Goal: Task Accomplishment & Management: Use online tool/utility

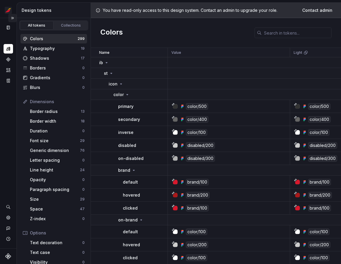
click at [13, 18] on button "Expand sidebar" at bounding box center [12, 18] width 8 height 8
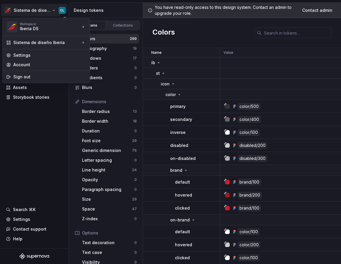
click at [46, 14] on html "Sistema de diseño Iberia CL Version Current draft Documentation Design system d…" at bounding box center [170, 132] width 341 height 264
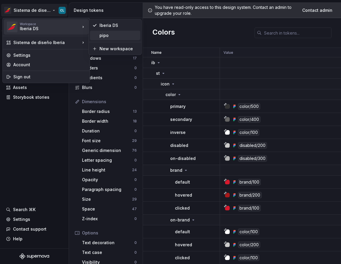
click at [98, 32] on div "pipo" at bounding box center [115, 35] width 50 height 9
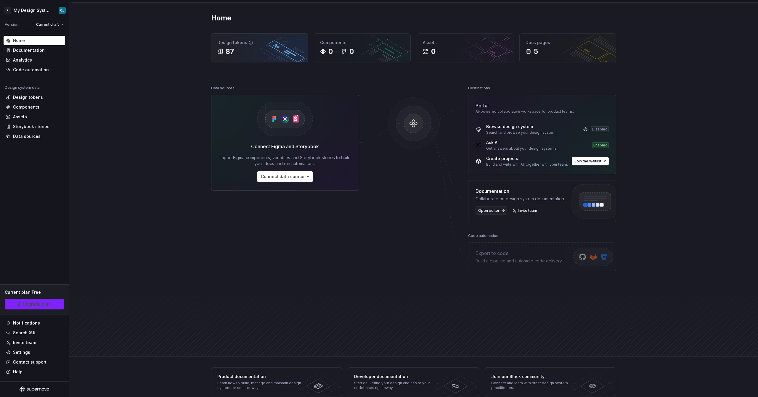
click at [253, 53] on div "87" at bounding box center [259, 51] width 84 height 9
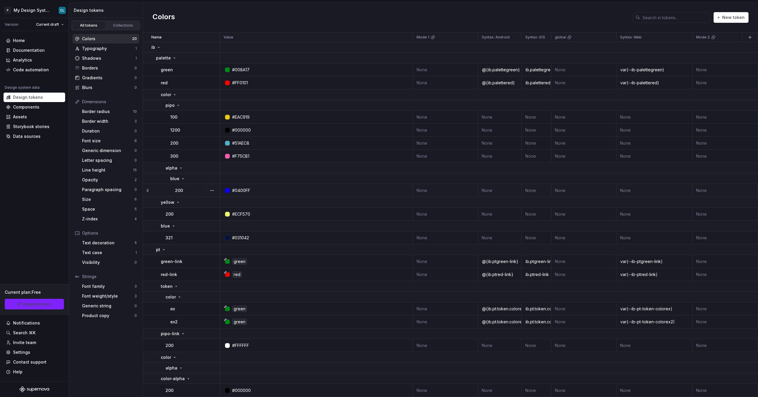
click at [257, 192] on div "#0400FF" at bounding box center [318, 191] width 189 height 6
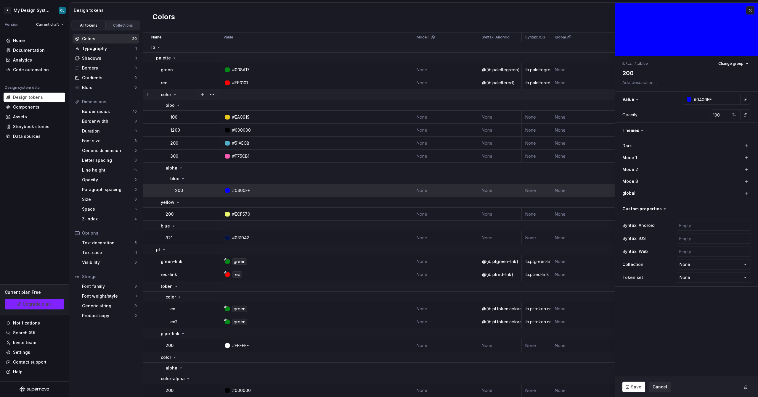
click at [169, 93] on p "color" at bounding box center [166, 95] width 10 height 6
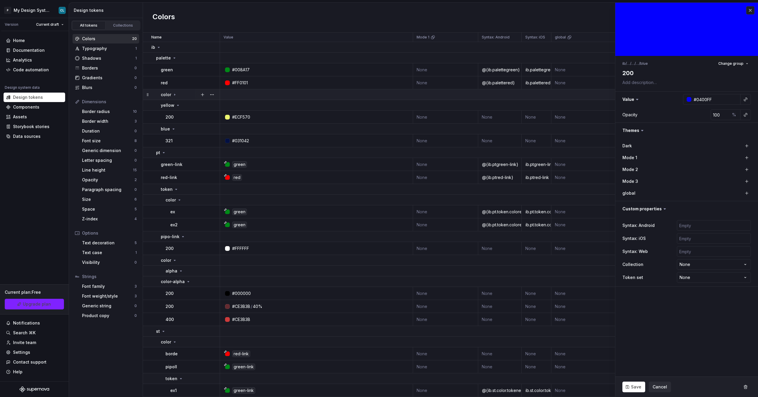
click at [173, 96] on icon at bounding box center [174, 94] width 5 height 5
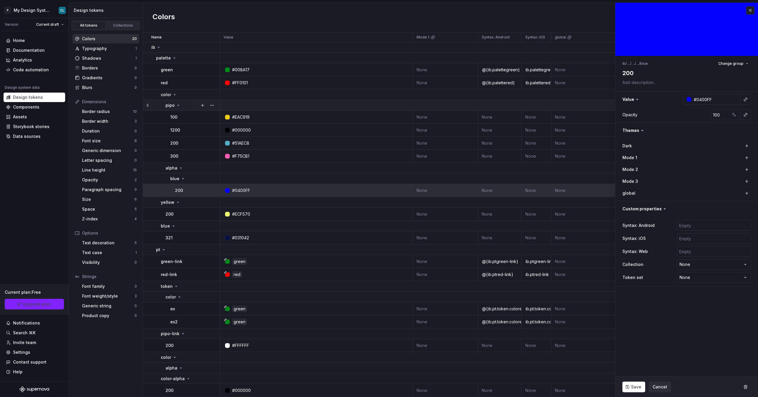
click at [176, 106] on icon at bounding box center [178, 105] width 5 height 5
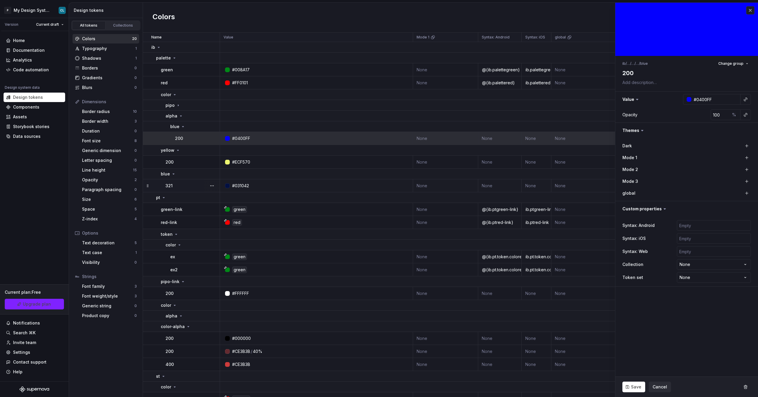
type textarea "*"
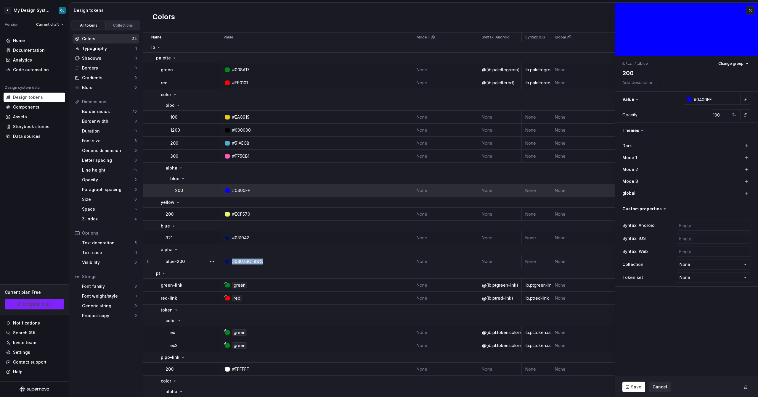
drag, startPoint x: 275, startPoint y: 261, endPoint x: 218, endPoint y: 260, distance: 56.5
click at [218, 260] on tr "blue-200 #04076C / 88% None None None None None None None None None None less t…" at bounding box center [605, 261] width 925 height 13
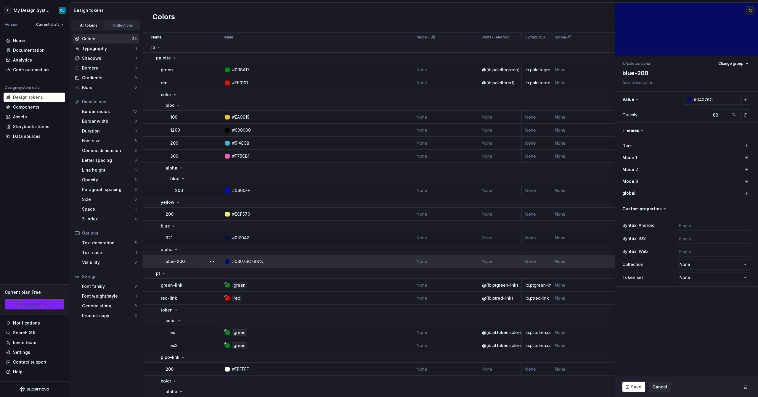
click at [290, 263] on div "#04076C / 88%" at bounding box center [318, 262] width 189 height 6
type textarea "*"
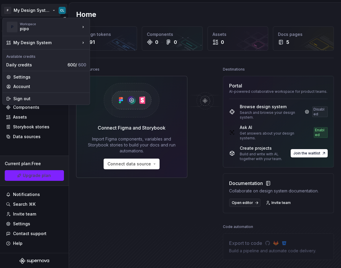
click at [46, 12] on html "P My Design System CL Version Current draft Home Documentation Analytics Code a…" at bounding box center [170, 134] width 341 height 268
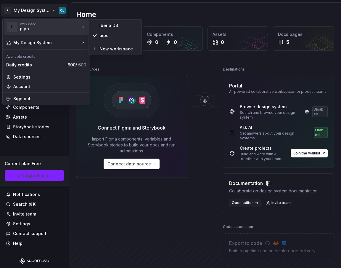
click at [115, 30] on div "Iberia DS pipo New workspace" at bounding box center [115, 37] width 53 height 36
click at [115, 29] on div "Iberia DS" at bounding box center [115, 25] width 50 height 9
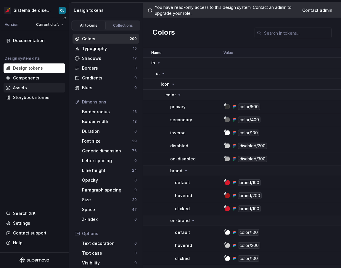
click at [23, 85] on div "Assets" at bounding box center [20, 88] width 14 height 6
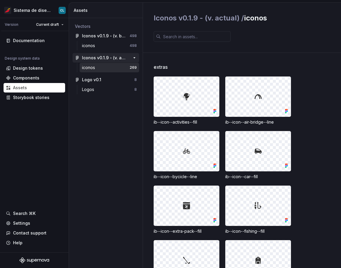
click at [106, 58] on div "Iconos v0.1.9 - (v. actual)" at bounding box center [104, 58] width 44 height 6
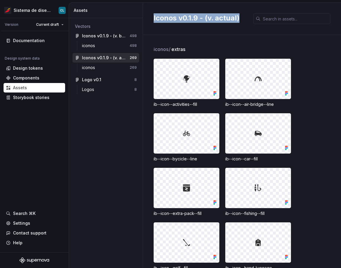
drag, startPoint x: 236, startPoint y: 20, endPoint x: 147, endPoint y: 20, distance: 89.1
click at [147, 20] on div "Iconos v0.1.9 - (v. actual)" at bounding box center [242, 19] width 198 height 32
copy h2 "Iconos v0.1.9 - (v. actual)"
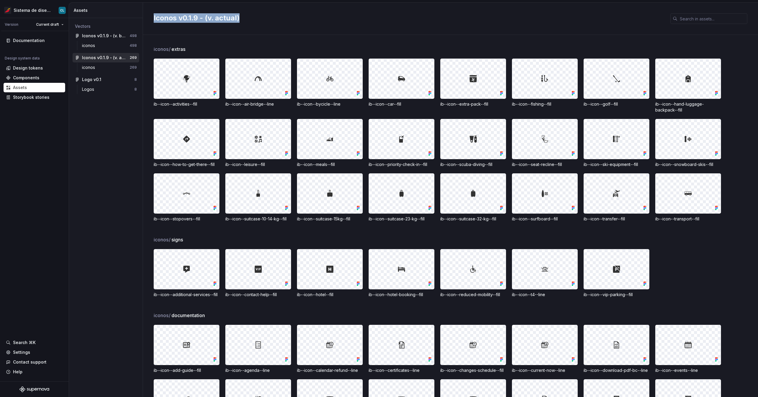
click at [207, 22] on h2 "Iconos v0.1.9 - (v. actual)" at bounding box center [408, 17] width 509 height 9
click at [205, 20] on h2 "Iconos v0.1.9 - (v. actual)" at bounding box center [408, 17] width 509 height 9
drag, startPoint x: 207, startPoint y: 17, endPoint x: 253, endPoint y: 17, distance: 46.5
click at [253, 17] on h2 "Iconos v0.1.9 - (v. actual)" at bounding box center [408, 17] width 509 height 9
click at [250, 18] on h2 "Iconos v0.1.9 - (v. actual)" at bounding box center [408, 17] width 509 height 9
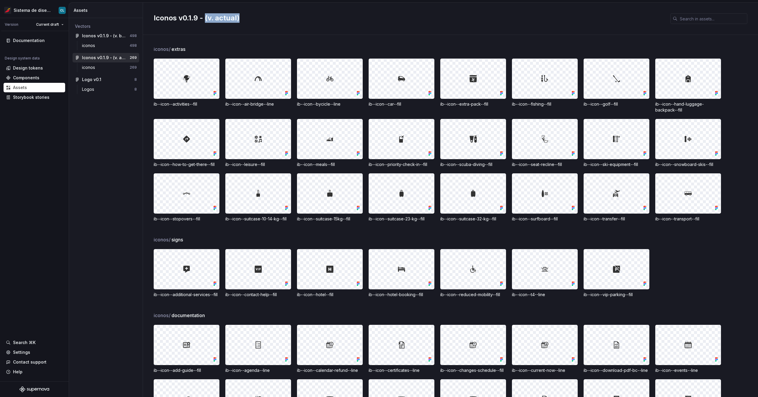
drag, startPoint x: 249, startPoint y: 19, endPoint x: 206, endPoint y: 22, distance: 42.7
click at [206, 22] on h2 "Iconos v0.1.9 - (v. actual)" at bounding box center [408, 17] width 509 height 9
click at [196, 22] on h2 "Iconos v0.1.9 - (v. actual)" at bounding box center [408, 17] width 509 height 9
click at [196, 21] on h2 "Iconos v0.1.9 - (v. actual)" at bounding box center [408, 17] width 509 height 9
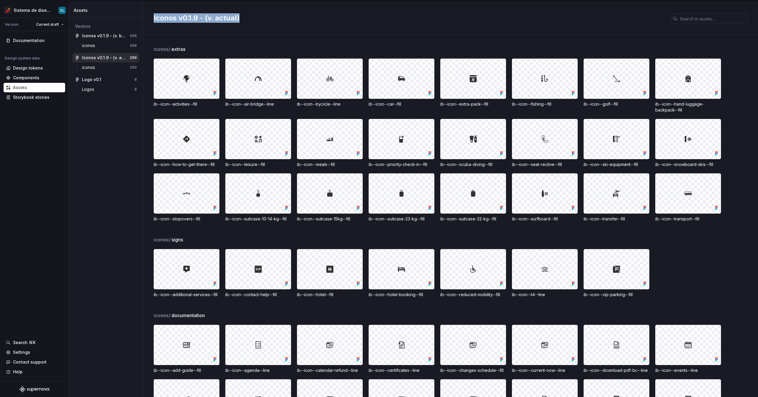
click at [196, 21] on h2 "Iconos v0.1.9 - (v. actual)" at bounding box center [408, 17] width 509 height 9
copy div "Iconos v0.1.9 - (v. actual)"
click at [97, 67] on div "iconos" at bounding box center [106, 68] width 48 height 6
click at [341, 15] on input "text" at bounding box center [712, 18] width 70 height 11
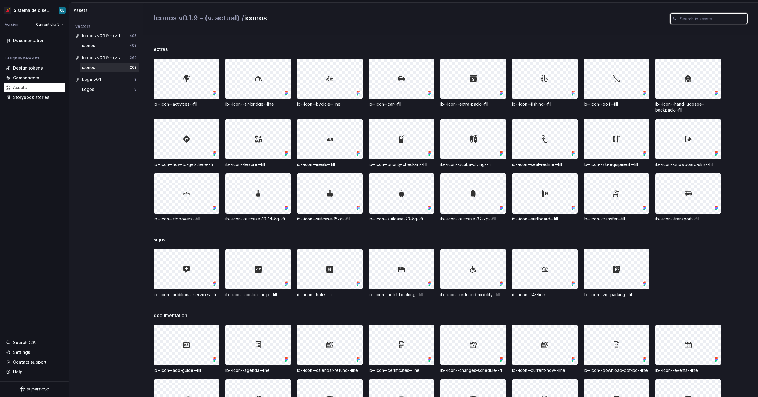
paste input "ib--icon--boarding-pass--fill"
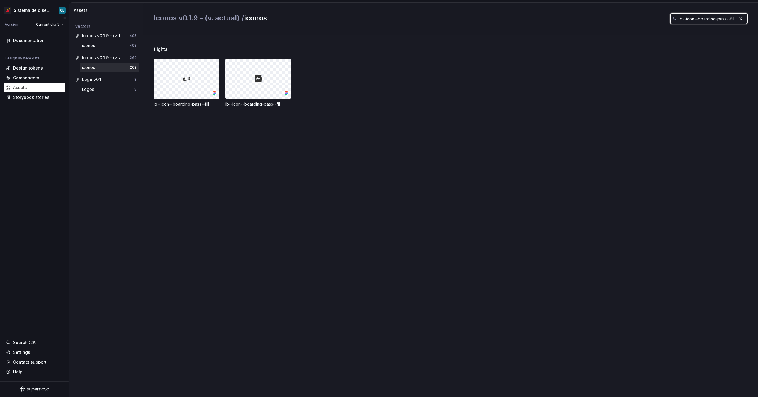
type input "ib--icon--boarding-pass--fill"
click at [98, 47] on div "iconos" at bounding box center [106, 46] width 48 height 6
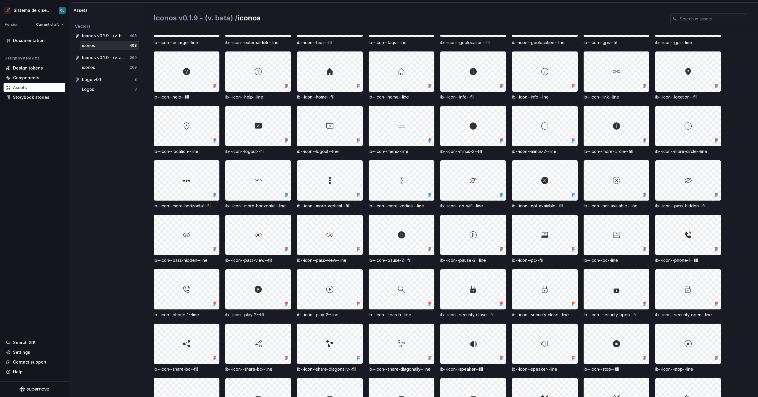
scroll to position [1056, 0]
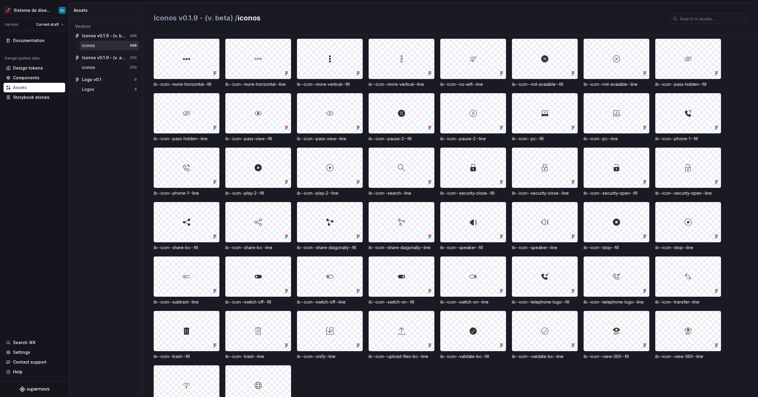
click at [307, 267] on div "ib--icon--switch-off--line" at bounding box center [330, 302] width 66 height 6
copy div "ib--icon--switch-off--line"
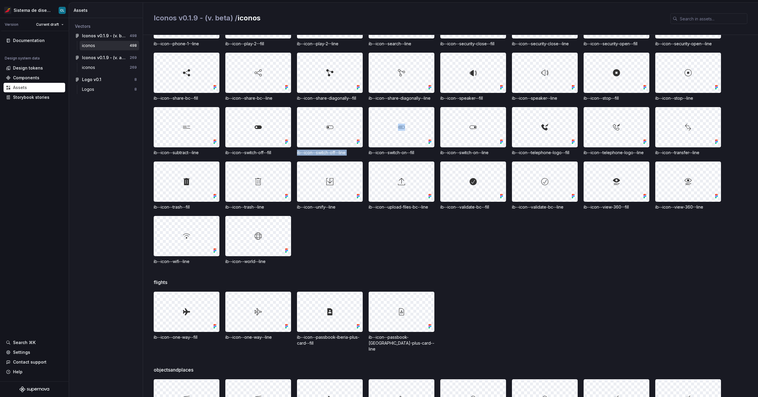
scroll to position [1215, 0]
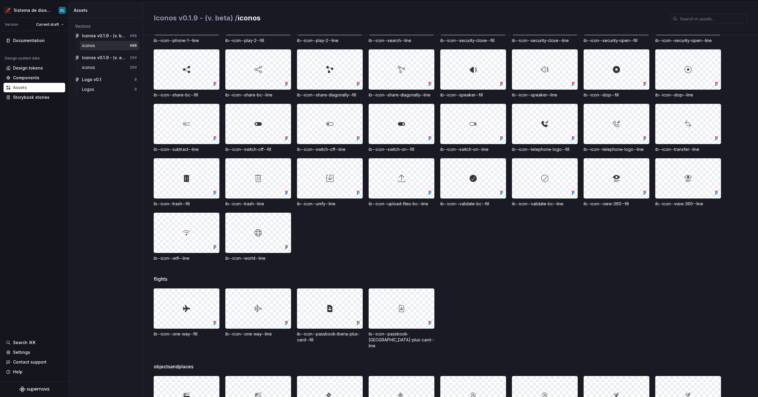
click at [251, 257] on div "ib--icon--world--line" at bounding box center [258, 258] width 66 height 6
copy div "ib--icon--world--line"
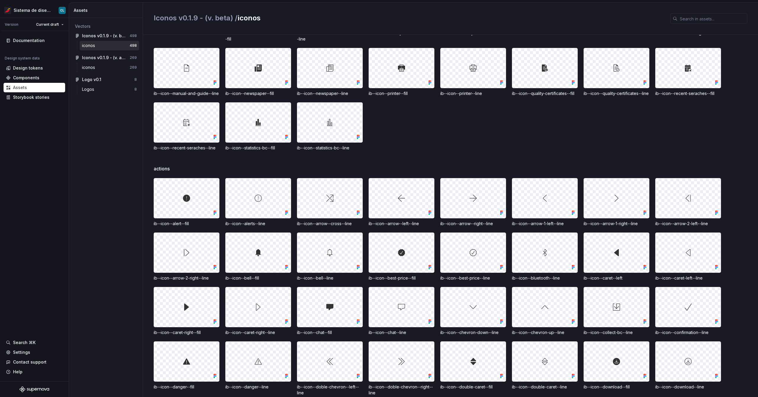
scroll to position [0, 0]
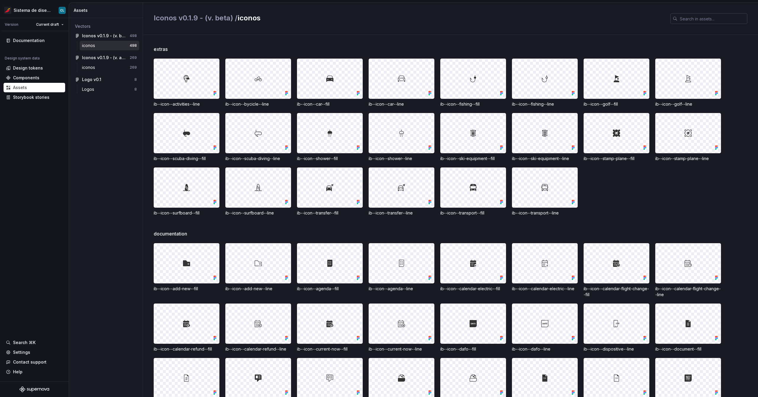
click at [341, 19] on input "text" at bounding box center [712, 18] width 70 height 11
paste input "ib--icon--world--line"
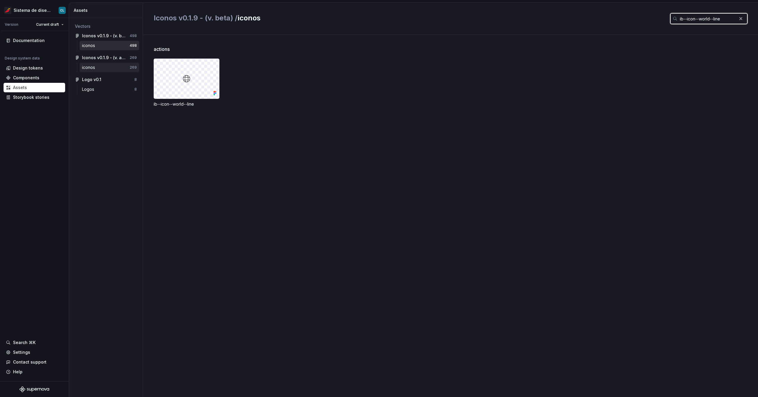
type input "ib--icon--world--line"
click at [110, 68] on div "iconos" at bounding box center [106, 68] width 48 height 6
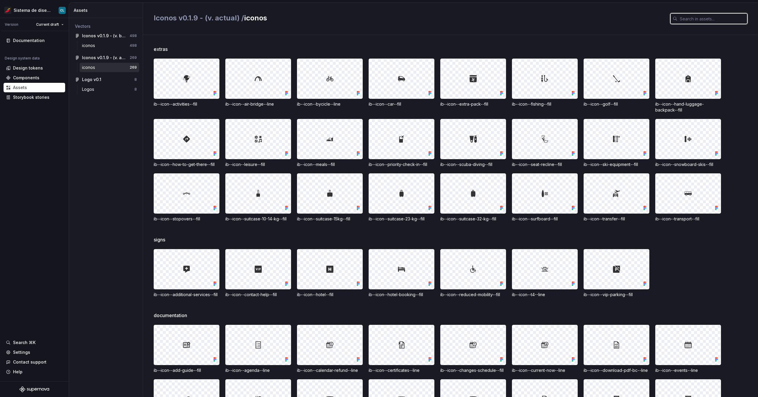
click at [341, 19] on input "text" at bounding box center [712, 18] width 70 height 11
paste input "ib--icon--world--line"
type input "ib--icon--world--line"
paste input "ib--icon--validate-bc.svg"
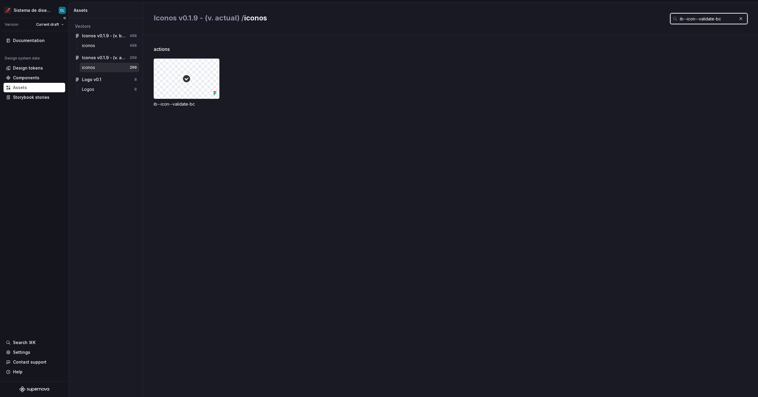
type input "ib--icon--validate-bc"
click at [97, 46] on div "iconos" at bounding box center [89, 46] width 15 height 6
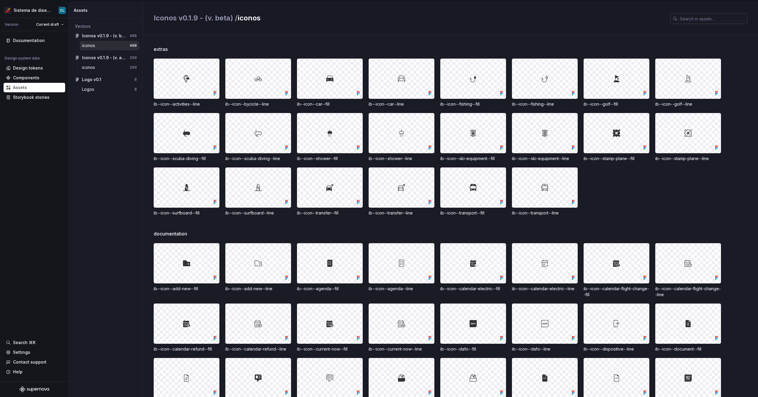
click at [341, 19] on input "text" at bounding box center [712, 18] width 70 height 11
paste input "ib--icon--piano"
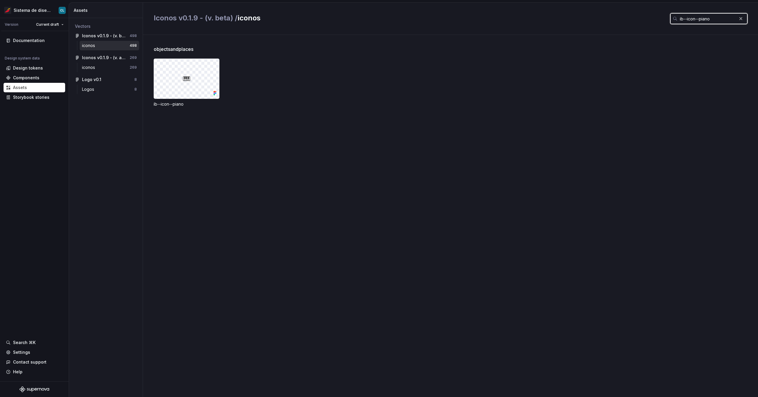
click at [341, 21] on input "ib--icon--piano" at bounding box center [706, 18] width 59 height 11
paste input "caret--left"
type input "ib--icon--caret--left"
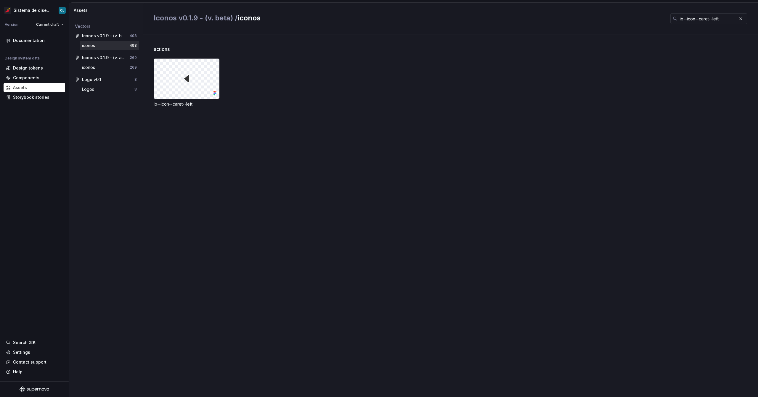
click at [341, 161] on div "actions ib--icon--caret--left" at bounding box center [456, 216] width 604 height 362
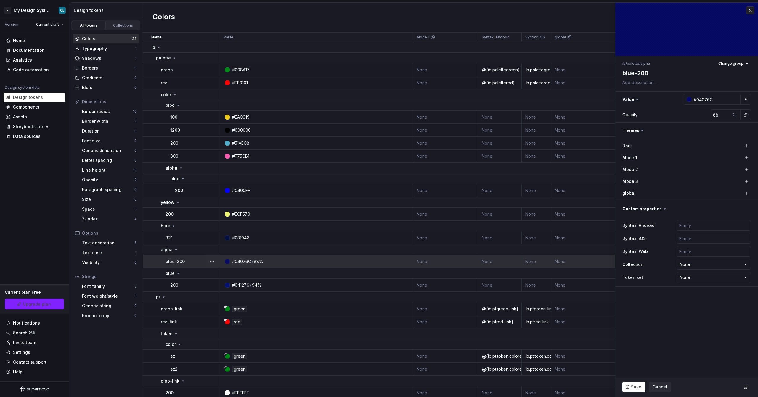
type textarea "*"
